Goal: Task Accomplishment & Management: Manage account settings

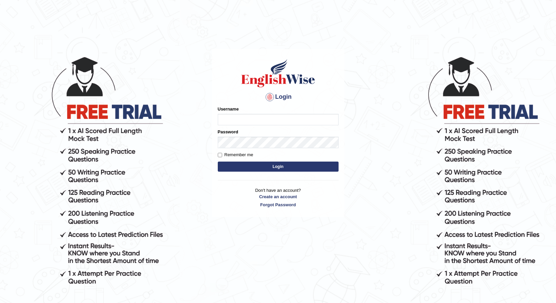
type input "[PERSON_NAME]"
click at [218, 161] on button "Login" at bounding box center [278, 166] width 121 height 10
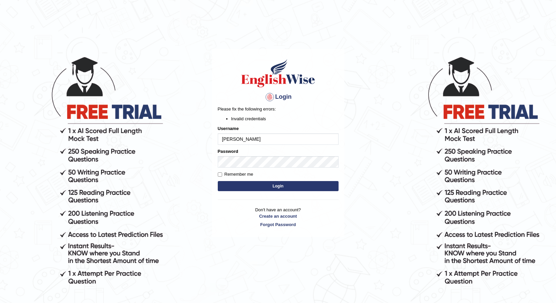
click at [132, 132] on body "Login Please fix the following errors: Invalid credentials Username samiksha Pa…" at bounding box center [278, 179] width 556 height 303
click at [206, 154] on body "Login Please fix the following errors: Invalid credentials Username Password Re…" at bounding box center [278, 179] width 556 height 303
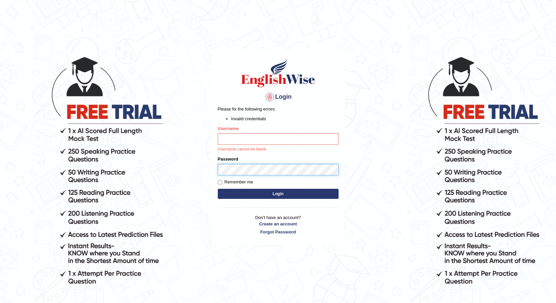
click at [177, 168] on body "Login Please fix the following errors: Invalid credentials Username Username ca…" at bounding box center [278, 179] width 556 height 303
click at [235, 142] on input "Username" at bounding box center [278, 138] width 121 height 11
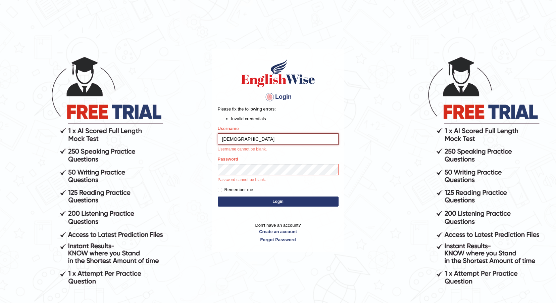
type input "farishta"
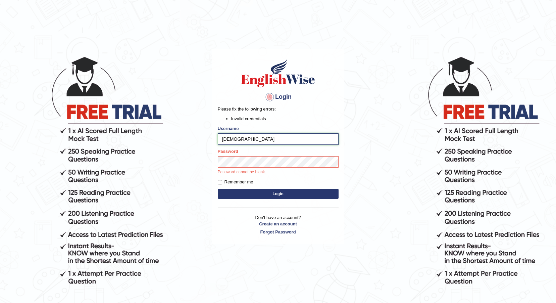
drag, startPoint x: 246, startPoint y: 137, endPoint x: 183, endPoint y: 130, distance: 63.1
click at [184, 130] on body "Login Please fix the following errors: Invalid credentials Username farishta Pa…" at bounding box center [278, 179] width 556 height 303
